Goal: Task Accomplishment & Management: Manage account settings

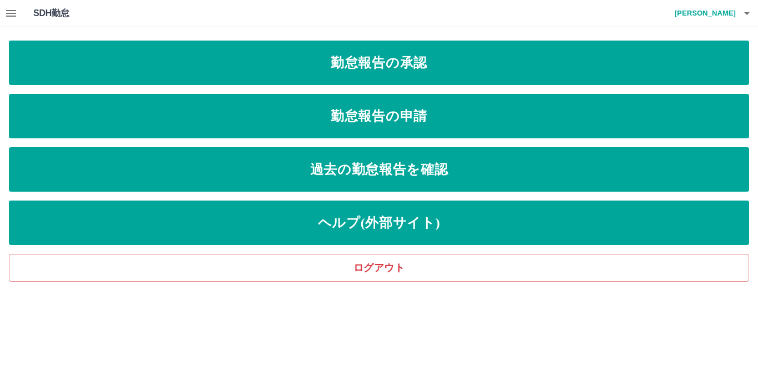
click at [17, 14] on icon "button" at bounding box center [10, 13] width 13 height 13
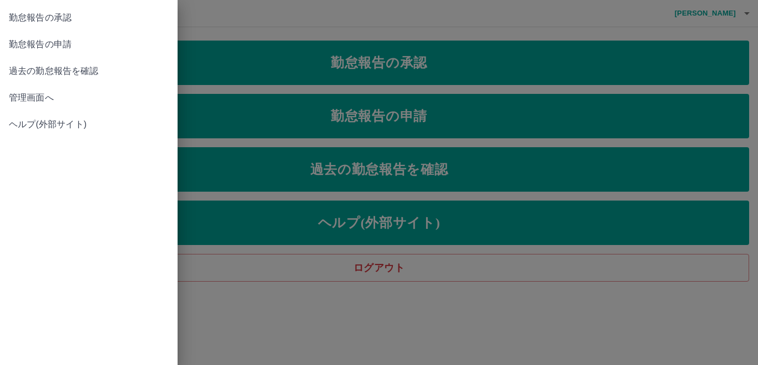
click at [90, 108] on link "管理画面へ" at bounding box center [89, 97] width 178 height 27
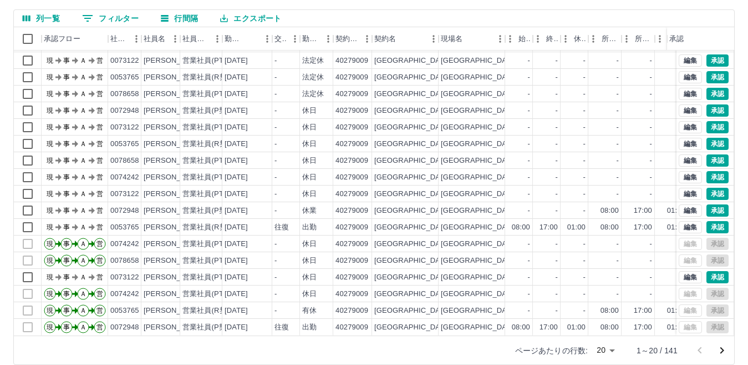
scroll to position [104, 0]
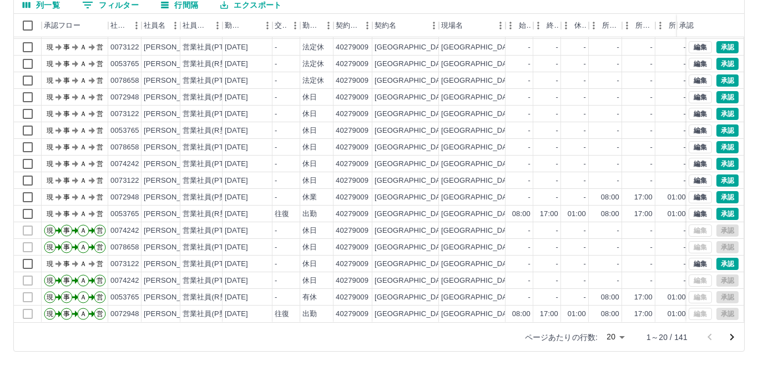
click at [609, 339] on body "SDH勤怠 [PERSON_NAME] 勤務実績承認 前月 [DATE] 次月 今月 月選択 承認モード 削除モード 一括承認 列一覧 0 フィルター 行間隔…" at bounding box center [379, 130] width 758 height 469
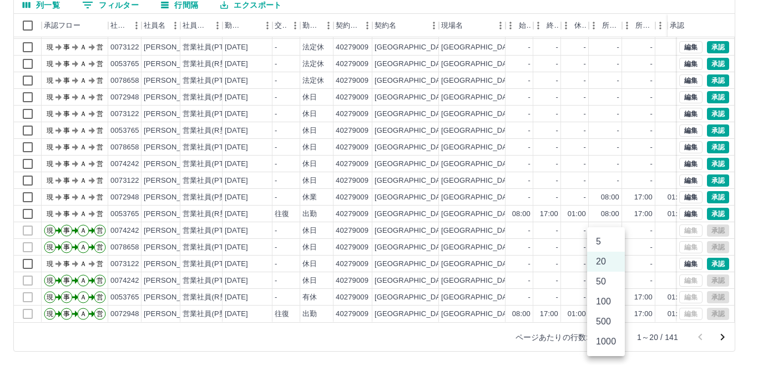
drag, startPoint x: 606, startPoint y: 339, endPoint x: 611, endPoint y: 335, distance: 6.8
click at [609, 342] on li "1000" at bounding box center [606, 341] width 38 height 20
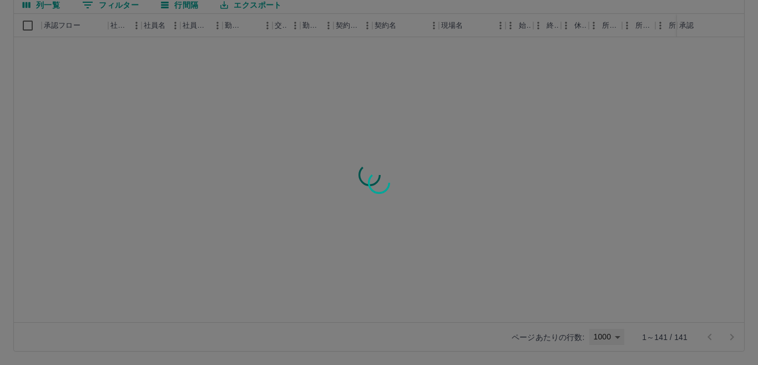
type input "****"
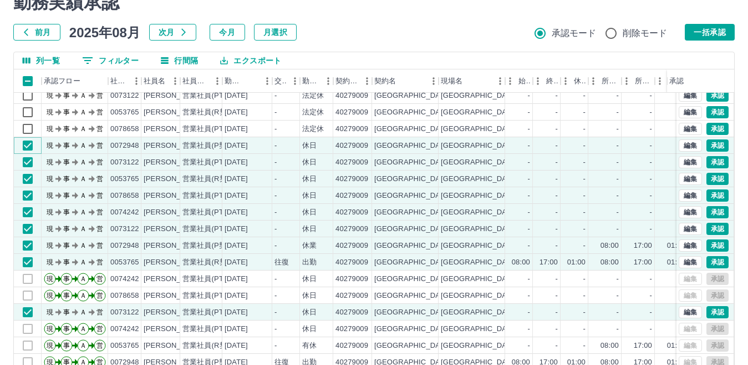
scroll to position [0, 0]
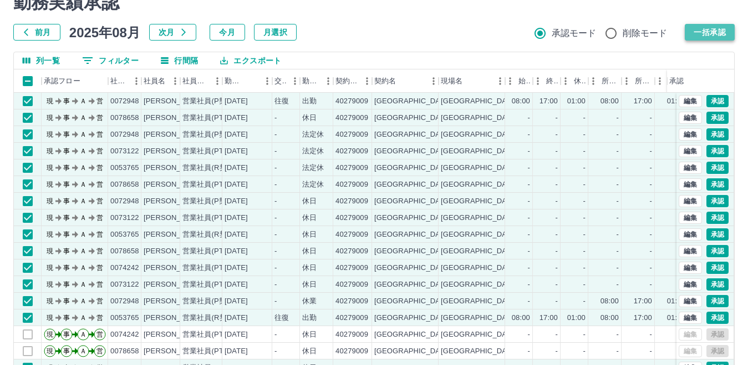
click at [711, 31] on button "一括承認" at bounding box center [710, 32] width 50 height 17
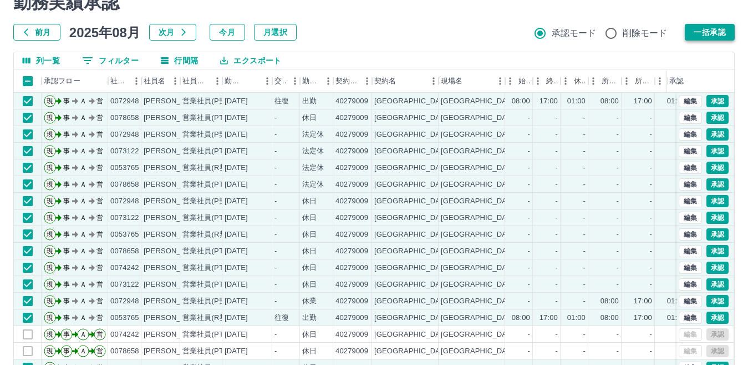
click at [713, 27] on button "一括承認" at bounding box center [710, 32] width 50 height 17
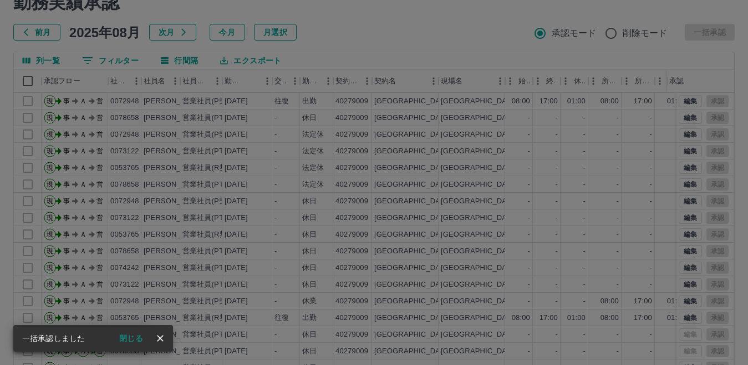
click at [478, 17] on div "承認権限がありません" at bounding box center [374, 182] width 748 height 365
